Goal: Information Seeking & Learning: Learn about a topic

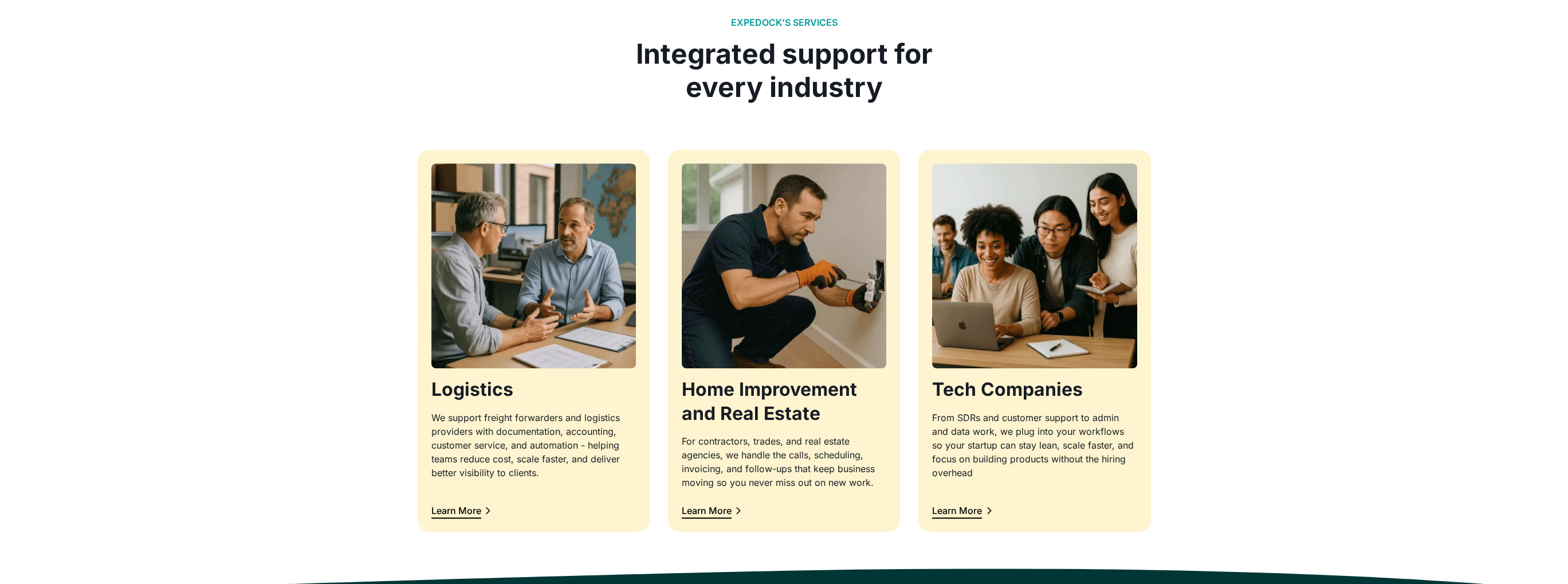
scroll to position [1032, 0]
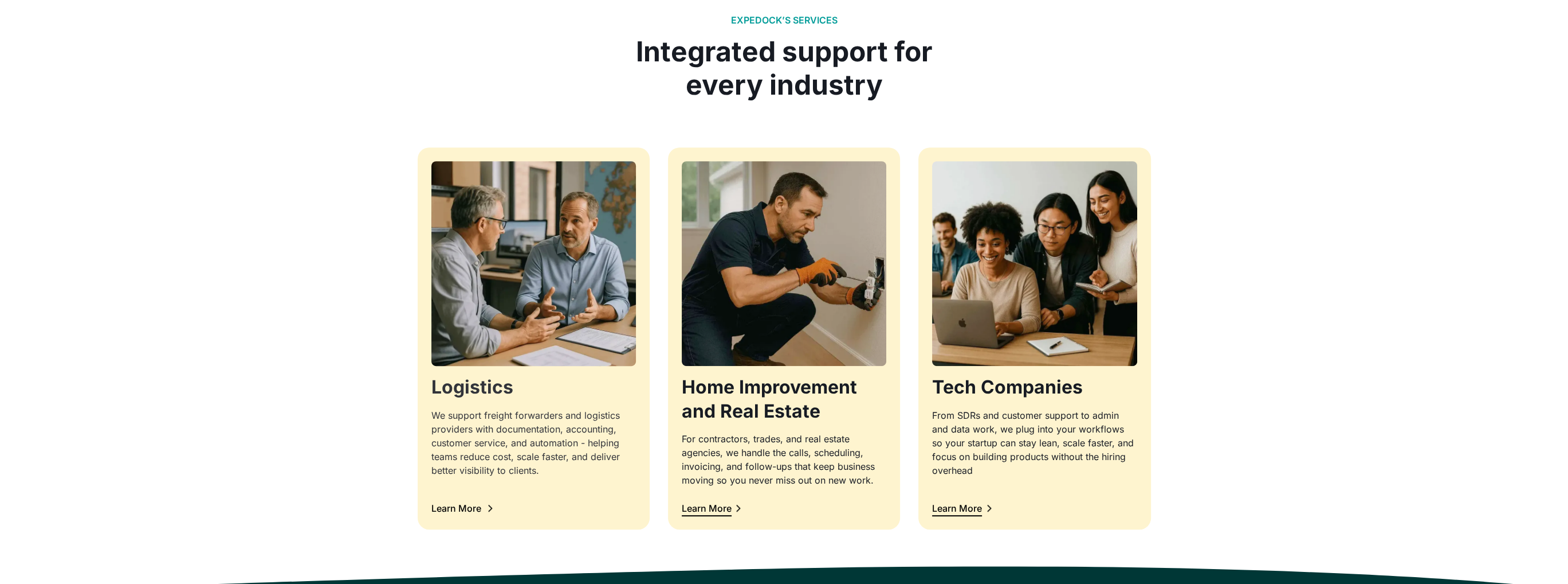
click at [456, 504] on div "Learn More" at bounding box center [457, 508] width 50 height 9
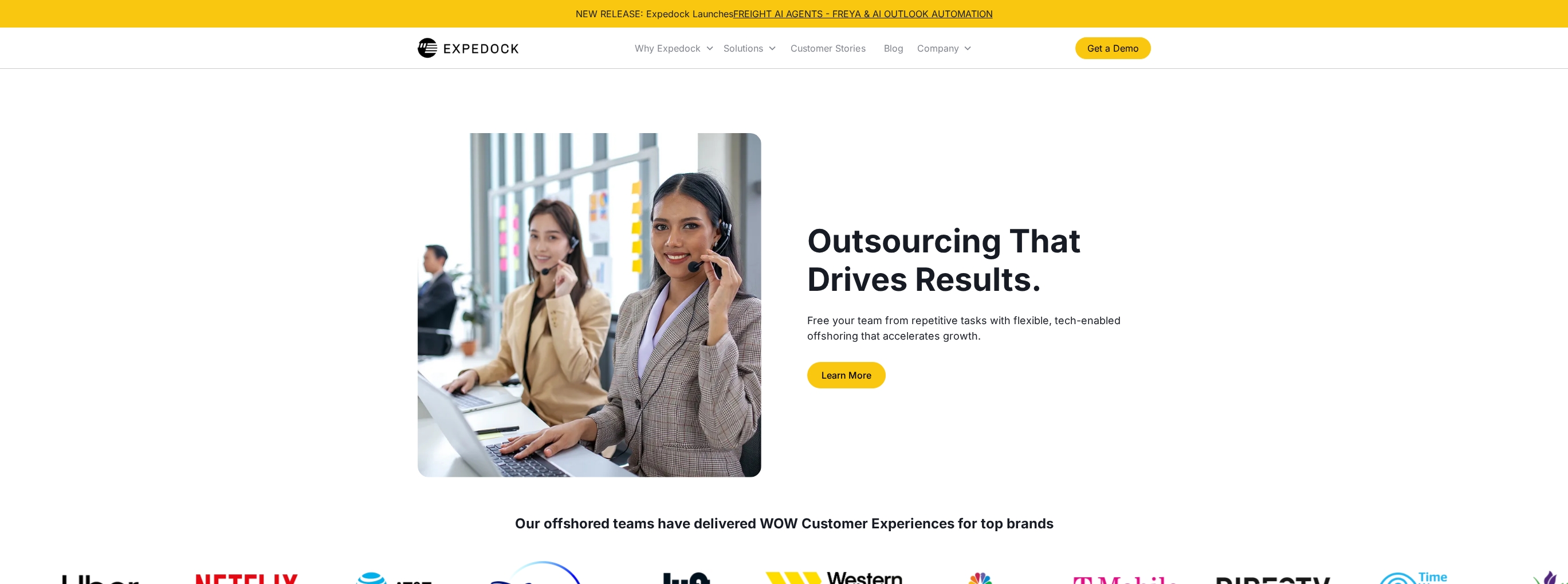
scroll to position [57, 0]
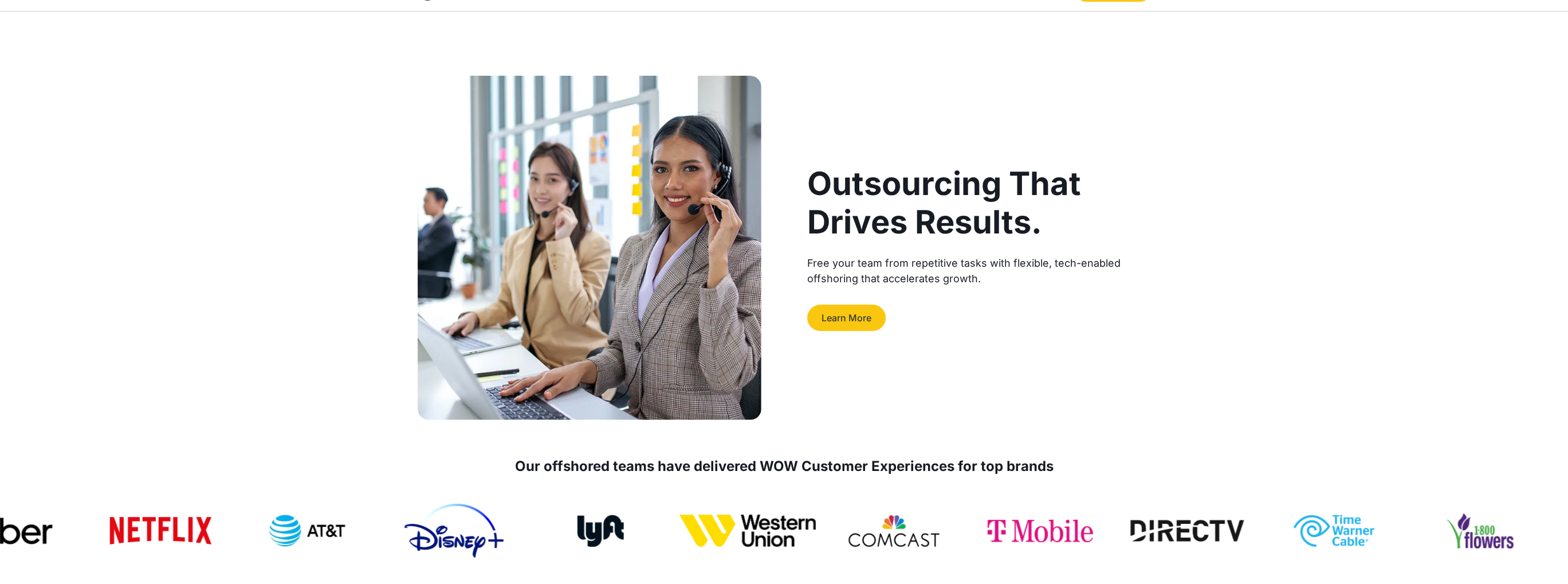
click at [832, 309] on link "Learn More" at bounding box center [846, 318] width 79 height 26
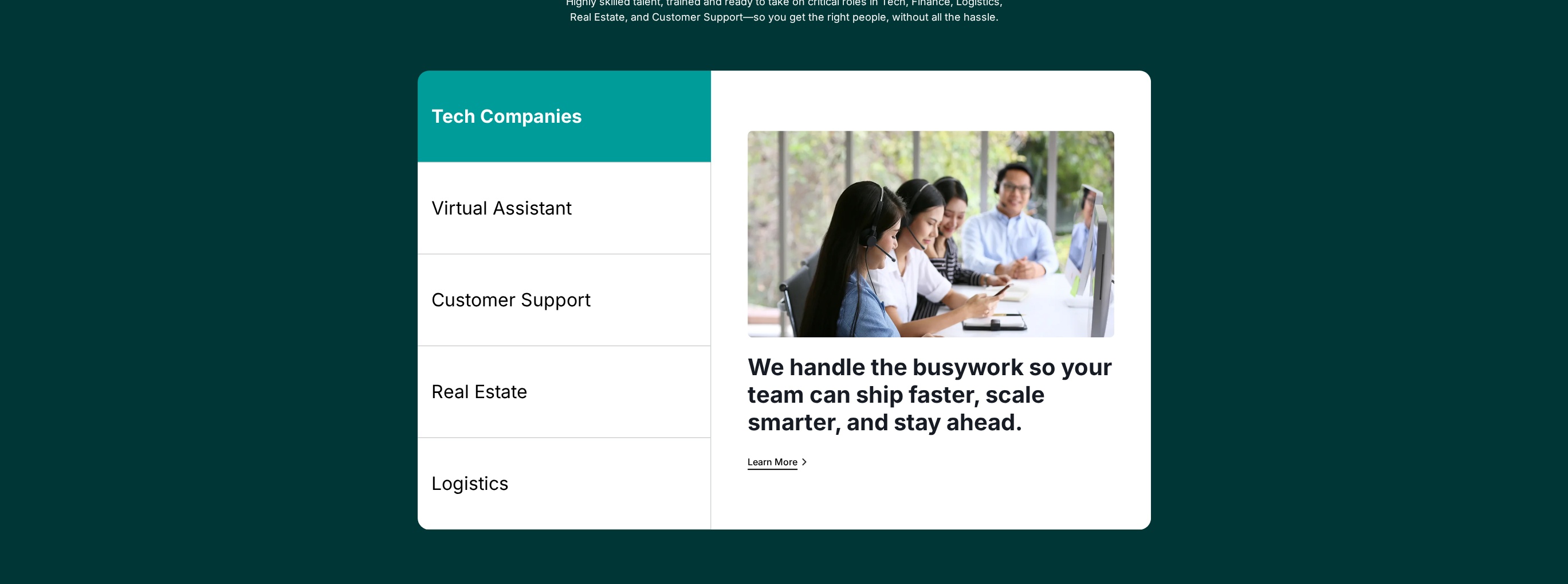
scroll to position [851, 0]
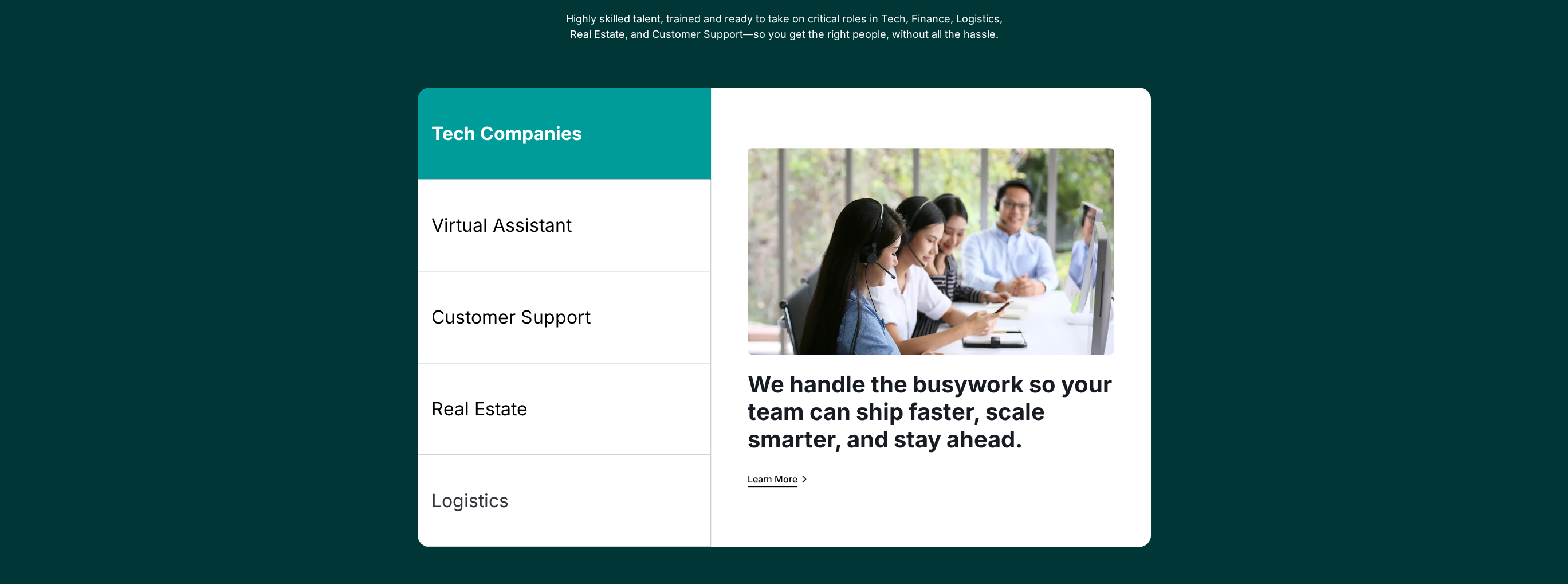
click at [463, 513] on link "Logistics" at bounding box center [564, 500] width 293 height 92
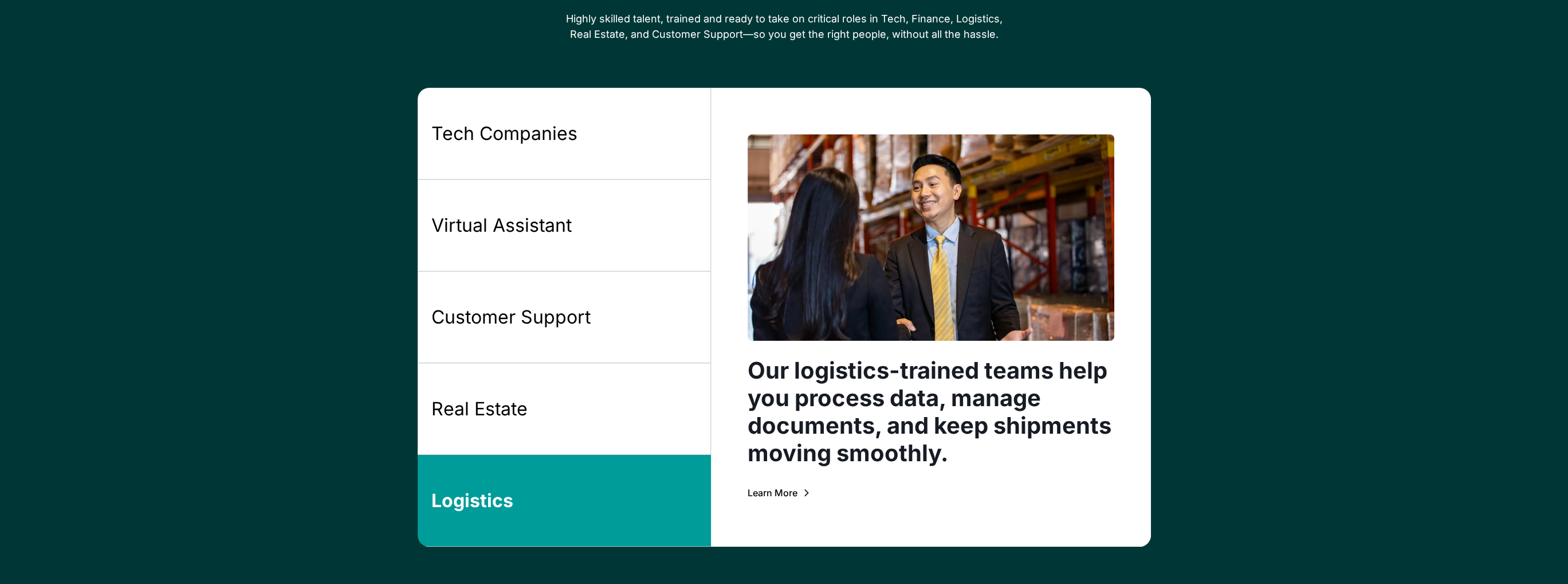
click at [784, 493] on div "Learn More" at bounding box center [773, 493] width 50 height 9
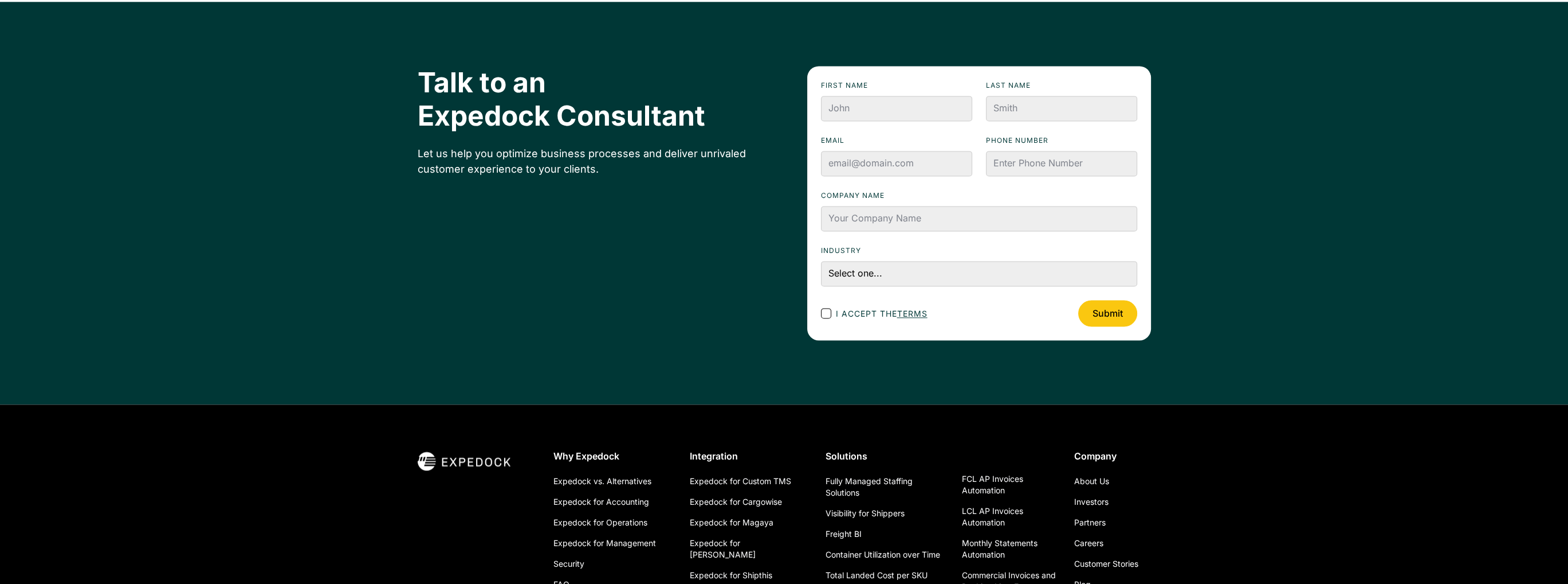
scroll to position [2915, 0]
